Goal: Task Accomplishment & Management: Manage account settings

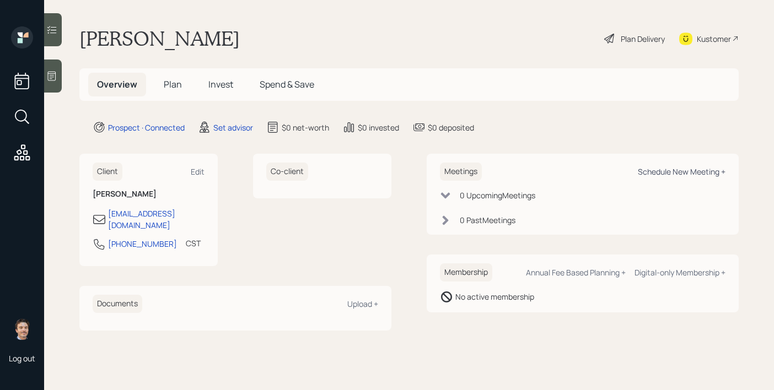
click at [658, 173] on div "Schedule New Meeting +" at bounding box center [682, 172] width 88 height 10
select select "round-[PERSON_NAME]"
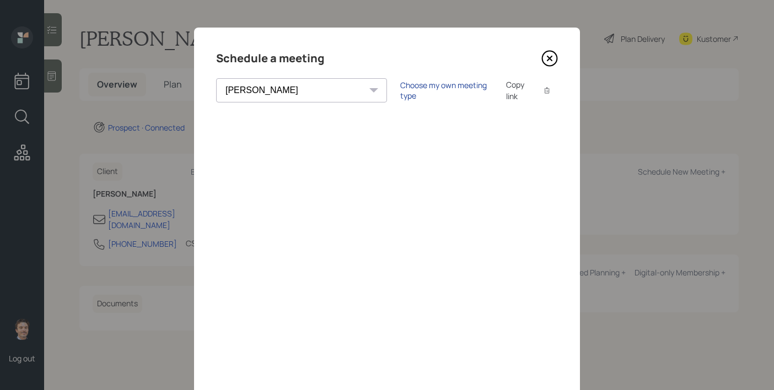
click at [400, 94] on div "Choose my own meeting type" at bounding box center [446, 90] width 93 height 21
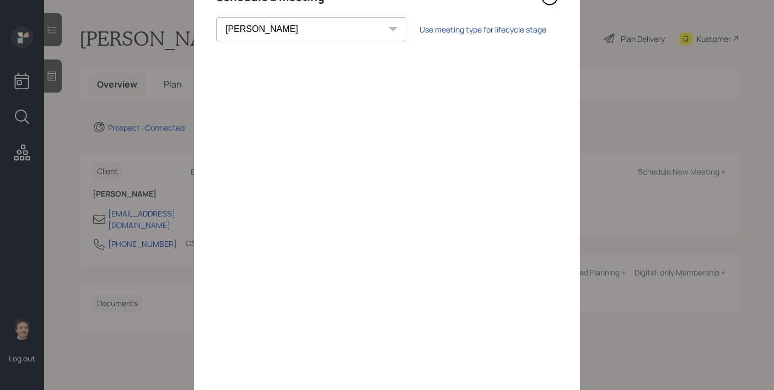
scroll to position [61, 0]
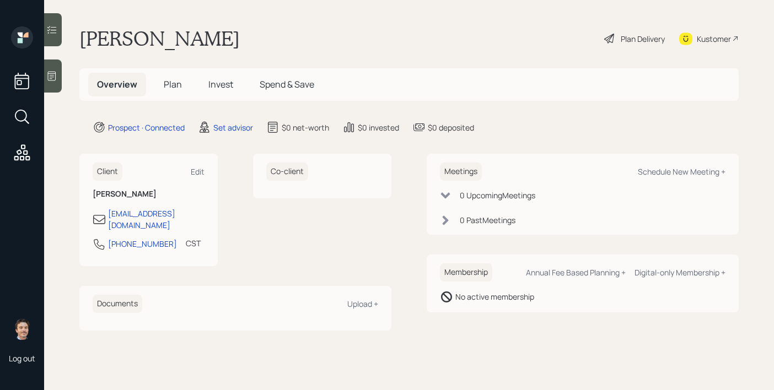
click at [59, 82] on div at bounding box center [53, 76] width 18 height 33
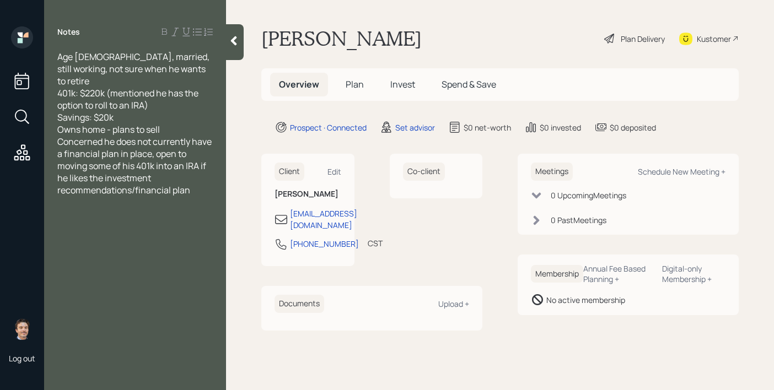
click at [167, 124] on div "Owns home - plans to sell" at bounding box center [134, 130] width 155 height 12
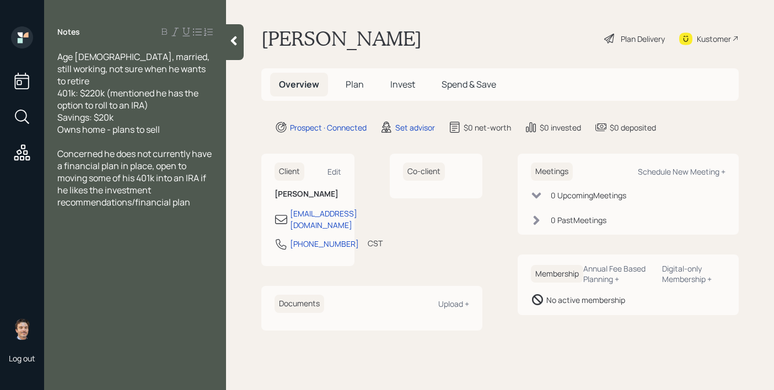
click at [235, 40] on icon at bounding box center [233, 40] width 11 height 11
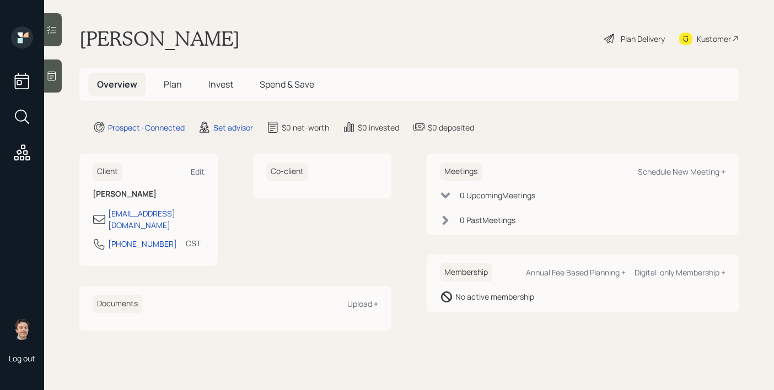
click at [50, 77] on icon at bounding box center [52, 76] width 8 height 9
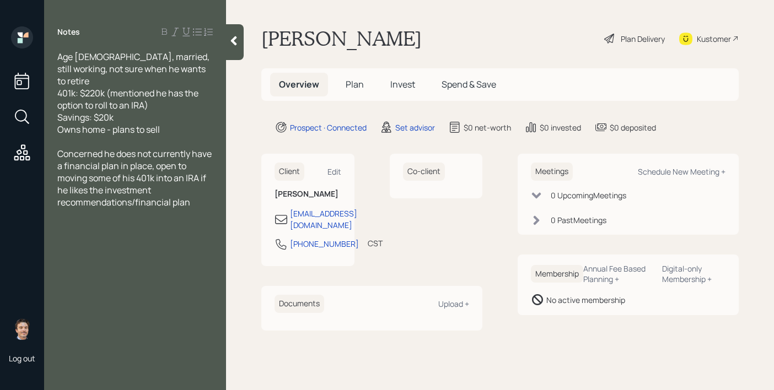
click at [234, 46] on div at bounding box center [235, 42] width 18 height 36
